Goal: Task Accomplishment & Management: Manage account settings

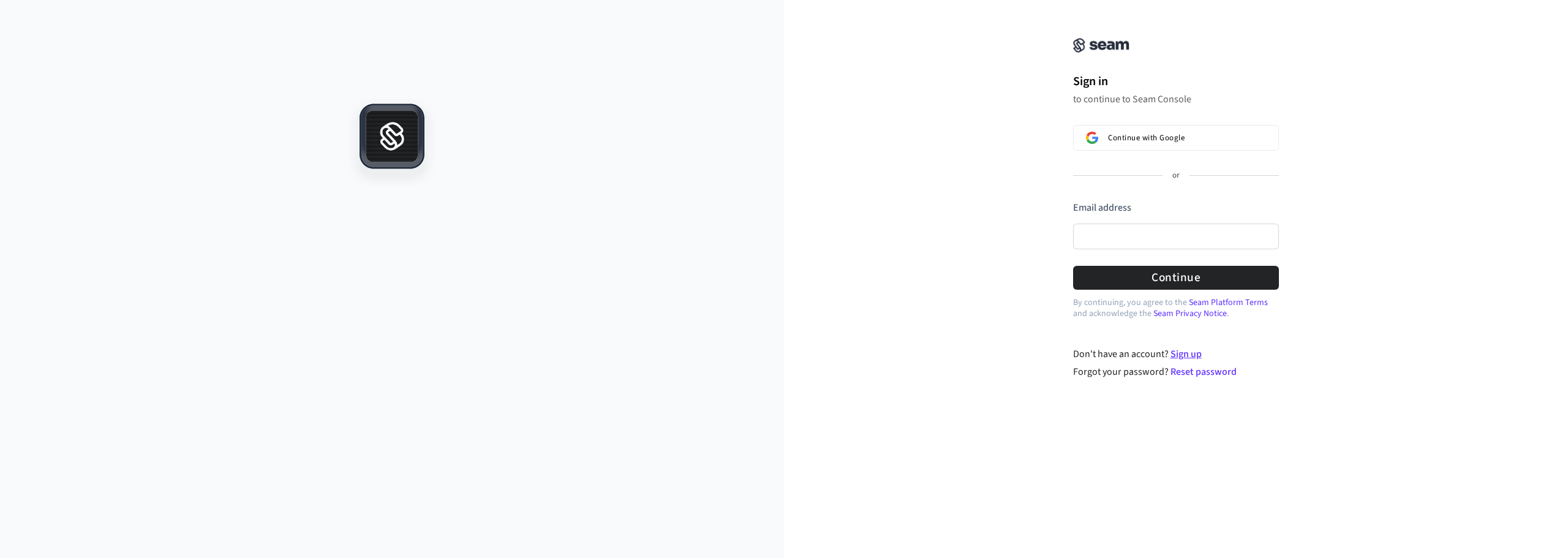
click at [1186, 355] on link "Sign up" at bounding box center [1186, 354] width 31 height 13
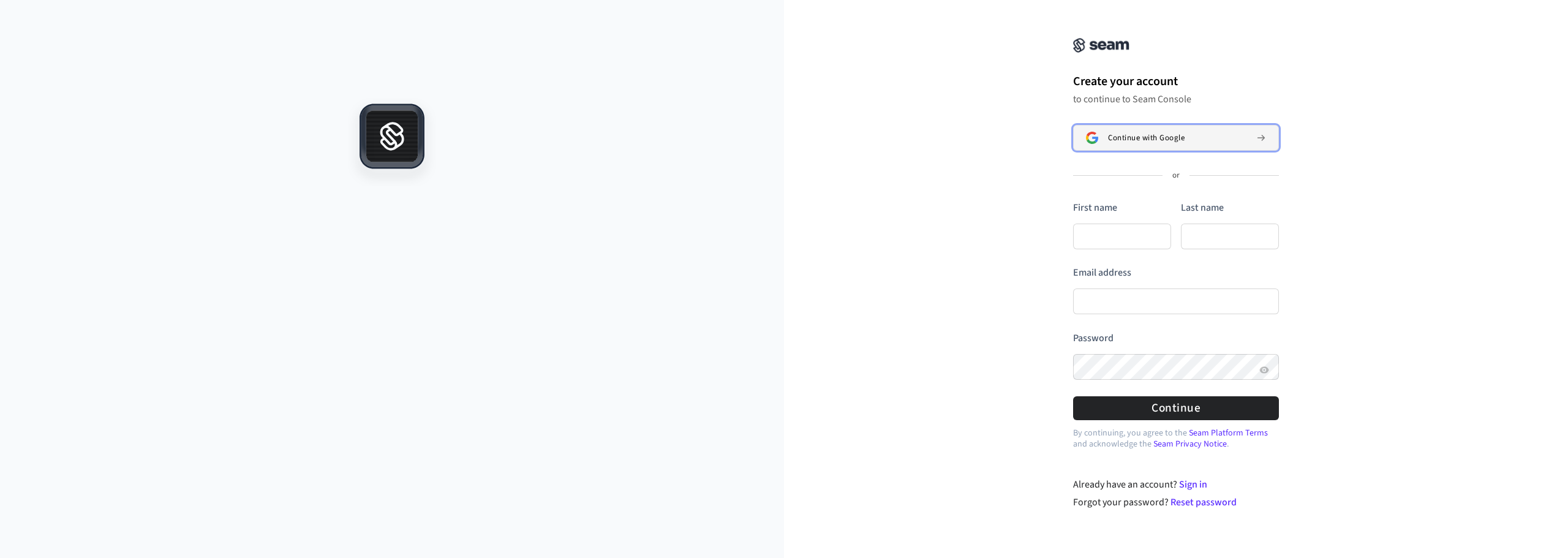
click at [1150, 139] on span "Continue with Google" at bounding box center [1146, 138] width 76 height 10
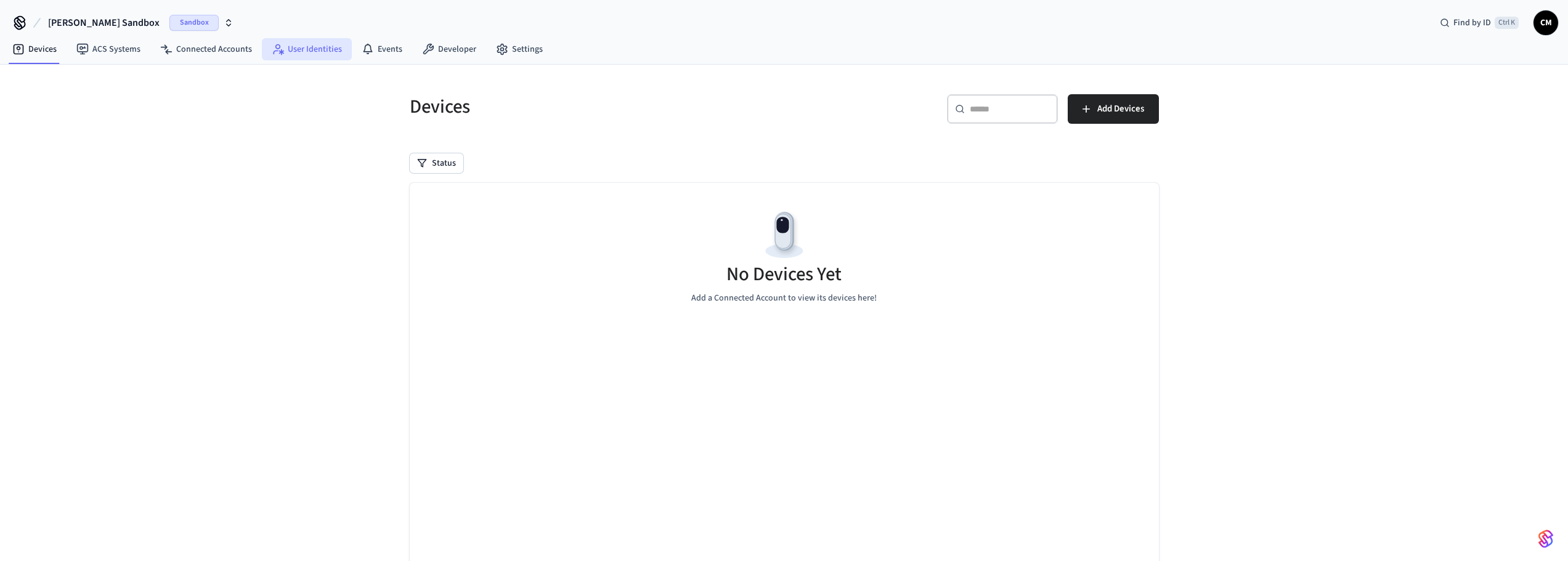
click at [308, 54] on link "User Identities" at bounding box center [307, 49] width 90 height 22
click at [51, 55] on link "Devices" at bounding box center [34, 49] width 64 height 22
click at [81, 48] on icon at bounding box center [82, 49] width 12 height 12
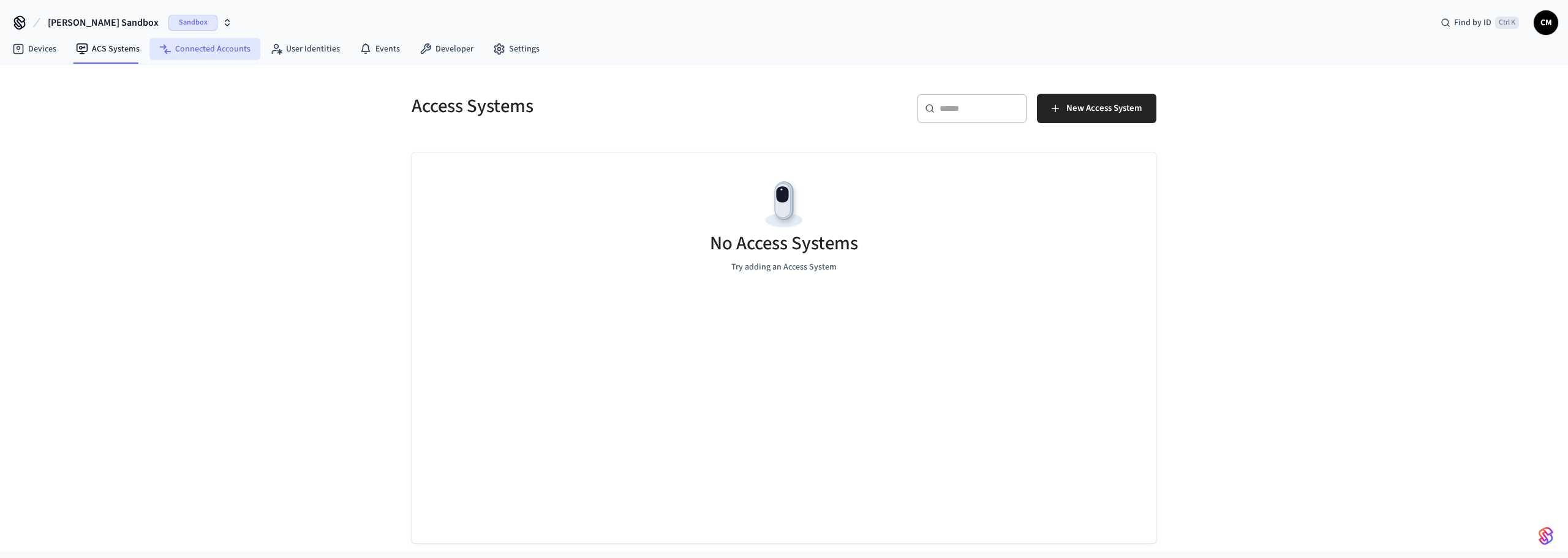
click at [214, 47] on link "Connected Accounts" at bounding box center [205, 49] width 111 height 22
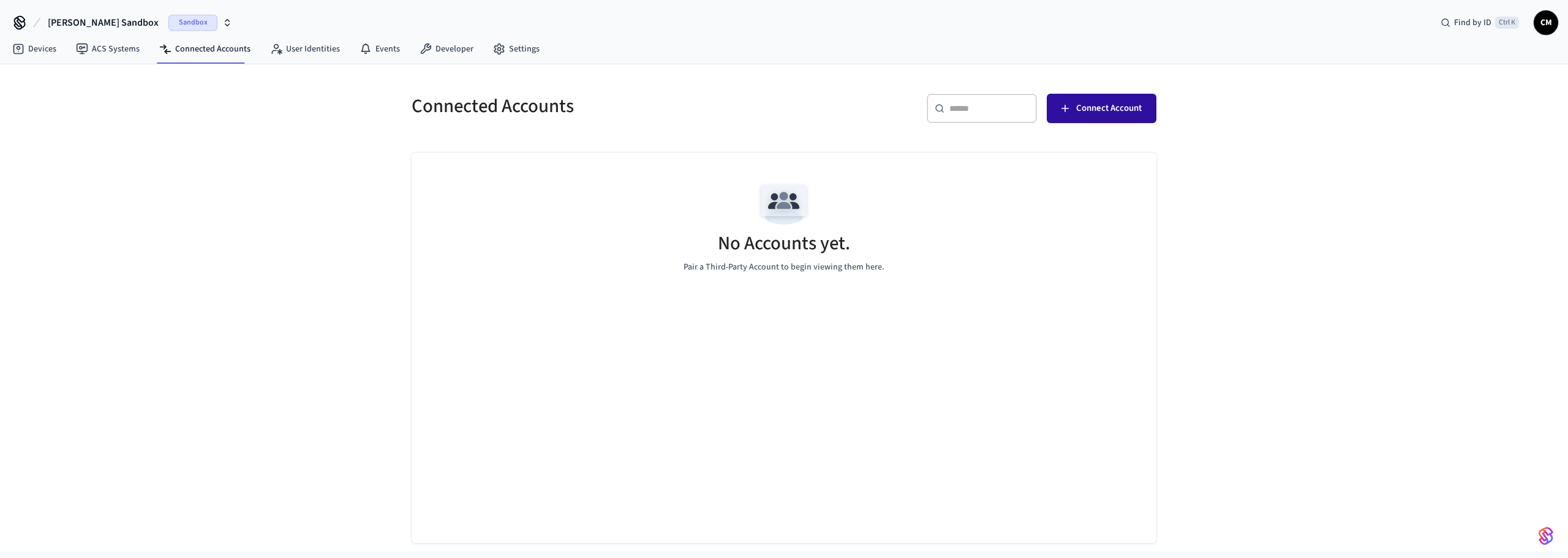
click at [1108, 111] on span "Connect Account" at bounding box center [1109, 108] width 66 height 16
